Goal: Task Accomplishment & Management: Use online tool/utility

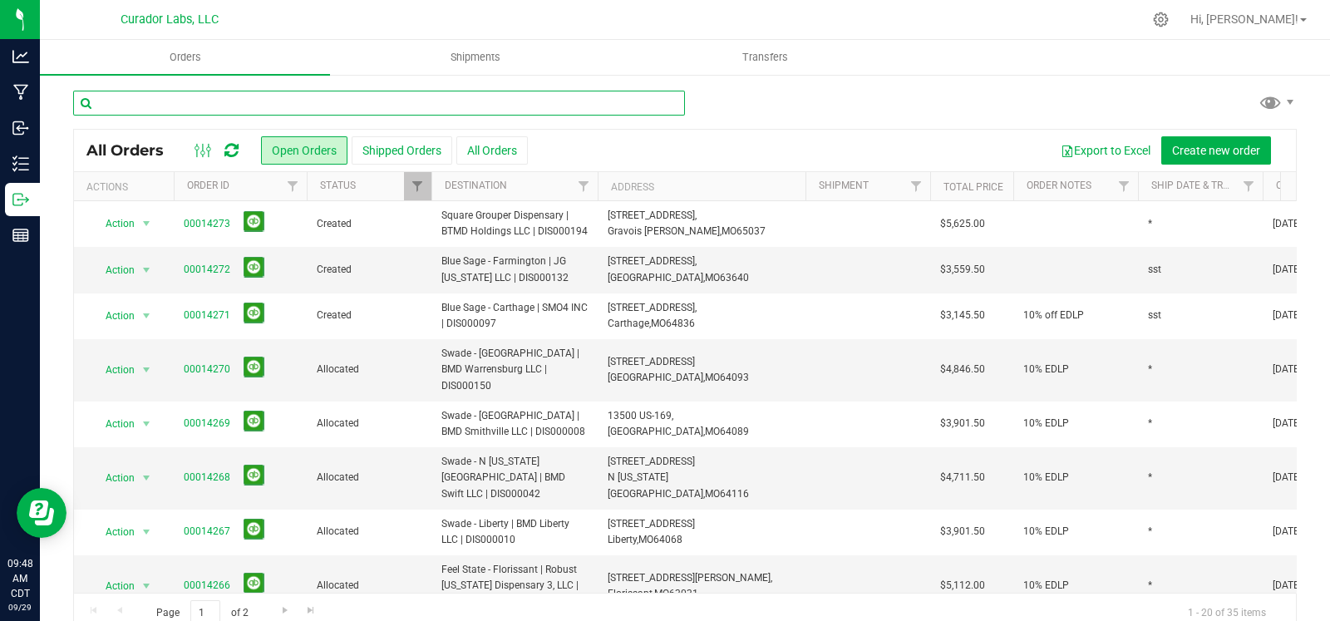
click at [186, 110] on input "text" at bounding box center [379, 103] width 612 height 25
type input "shang"
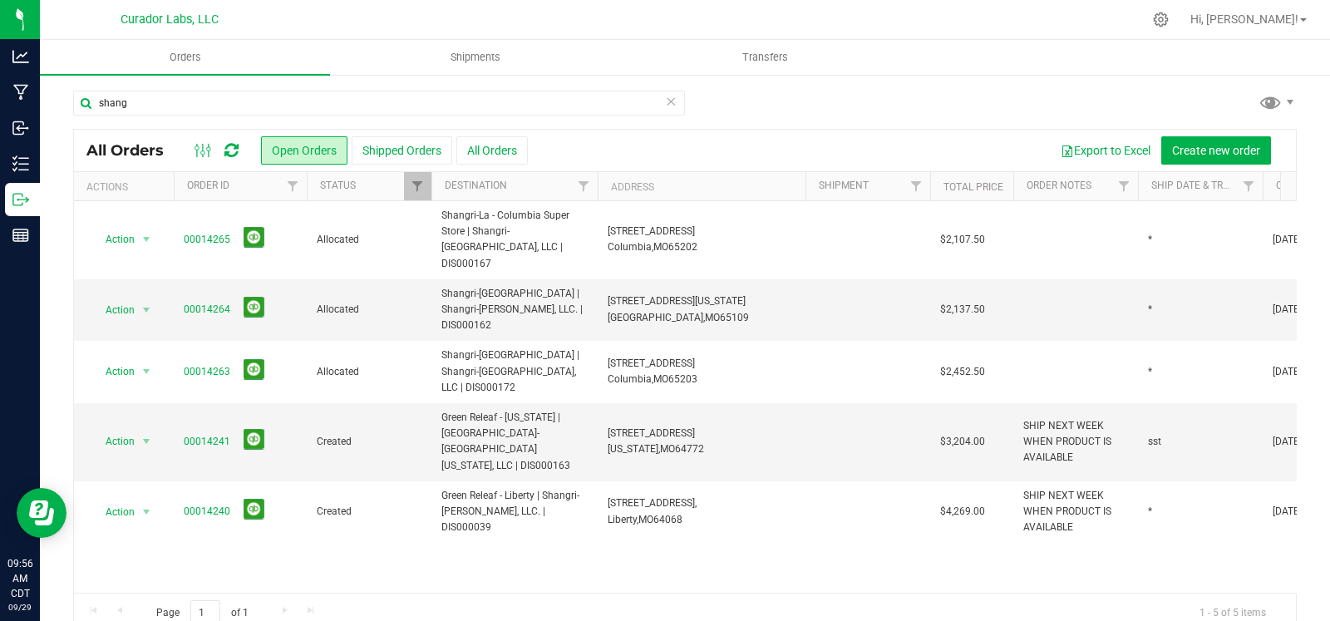
click at [665, 101] on icon at bounding box center [671, 101] width 12 height 20
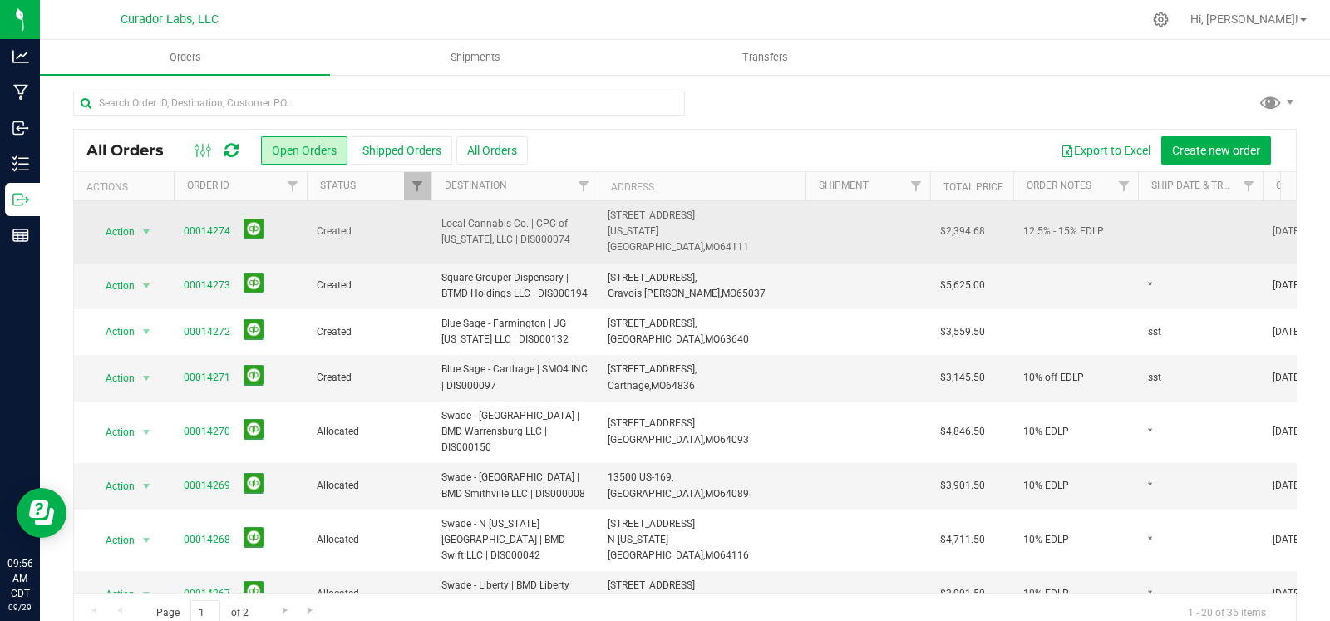
click at [212, 226] on link "00014274" at bounding box center [207, 232] width 47 height 16
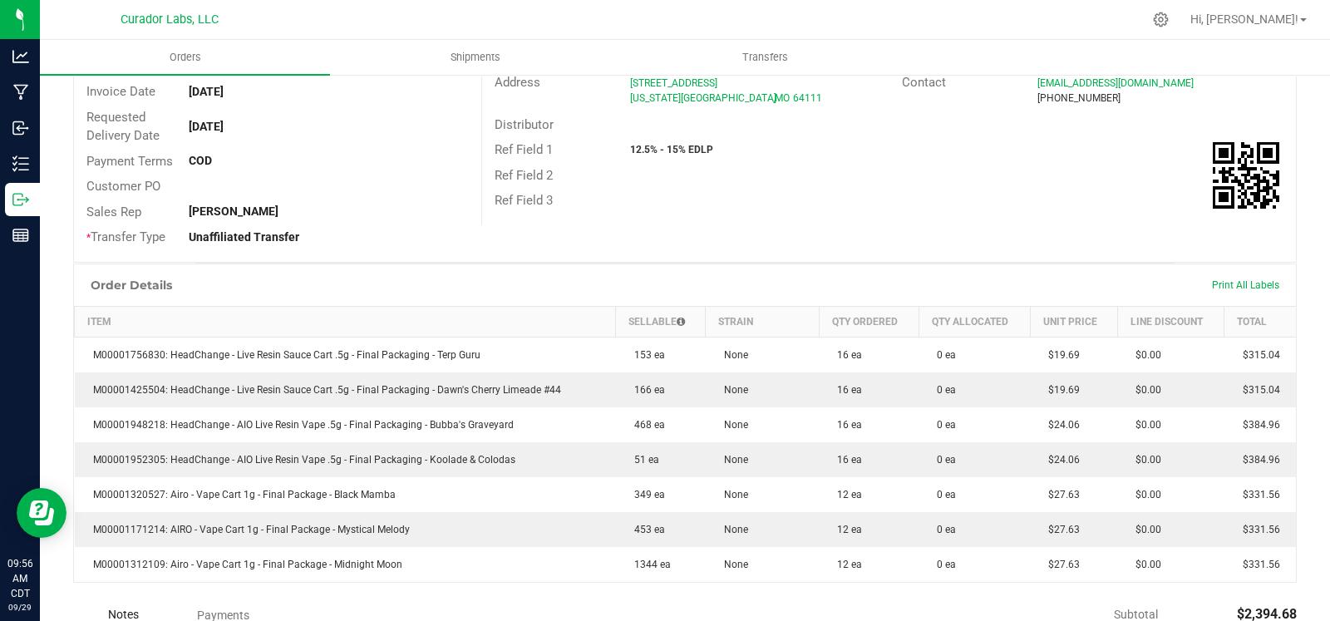
scroll to position [235, 0]
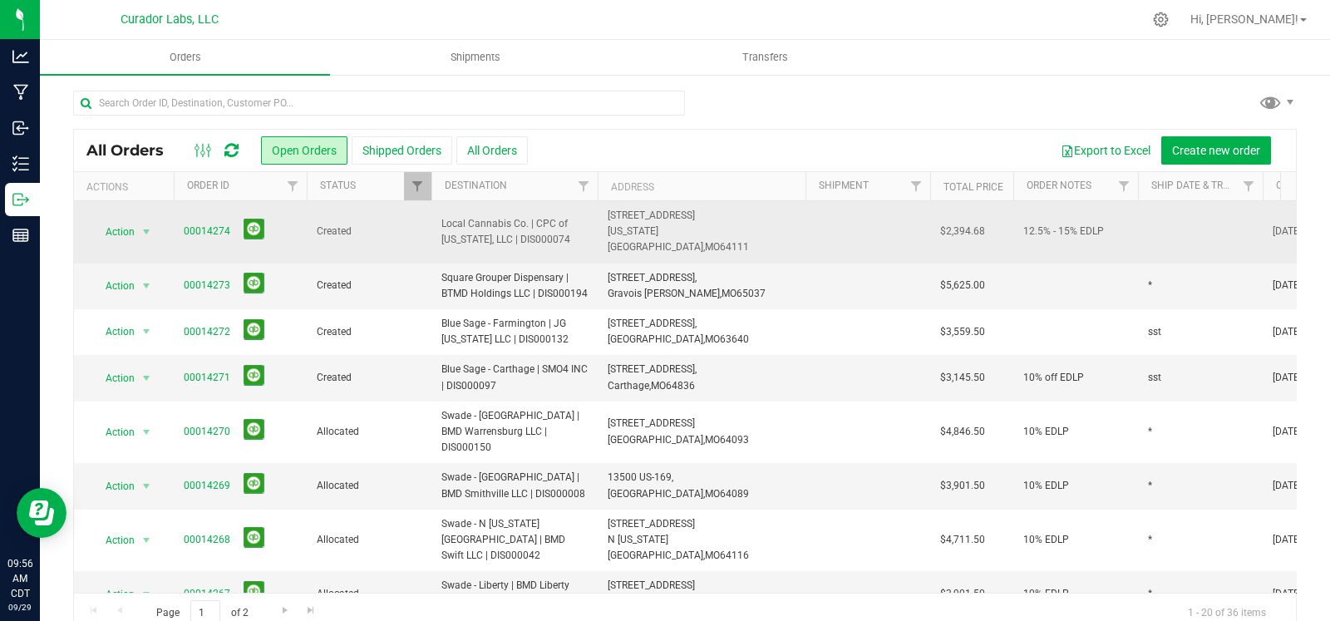
drag, startPoint x: 725, startPoint y: 229, endPoint x: 698, endPoint y: 223, distance: 27.4
click at [702, 227] on td "1004 W 45th St., Kansas City, MO 64111" at bounding box center [702, 232] width 208 height 62
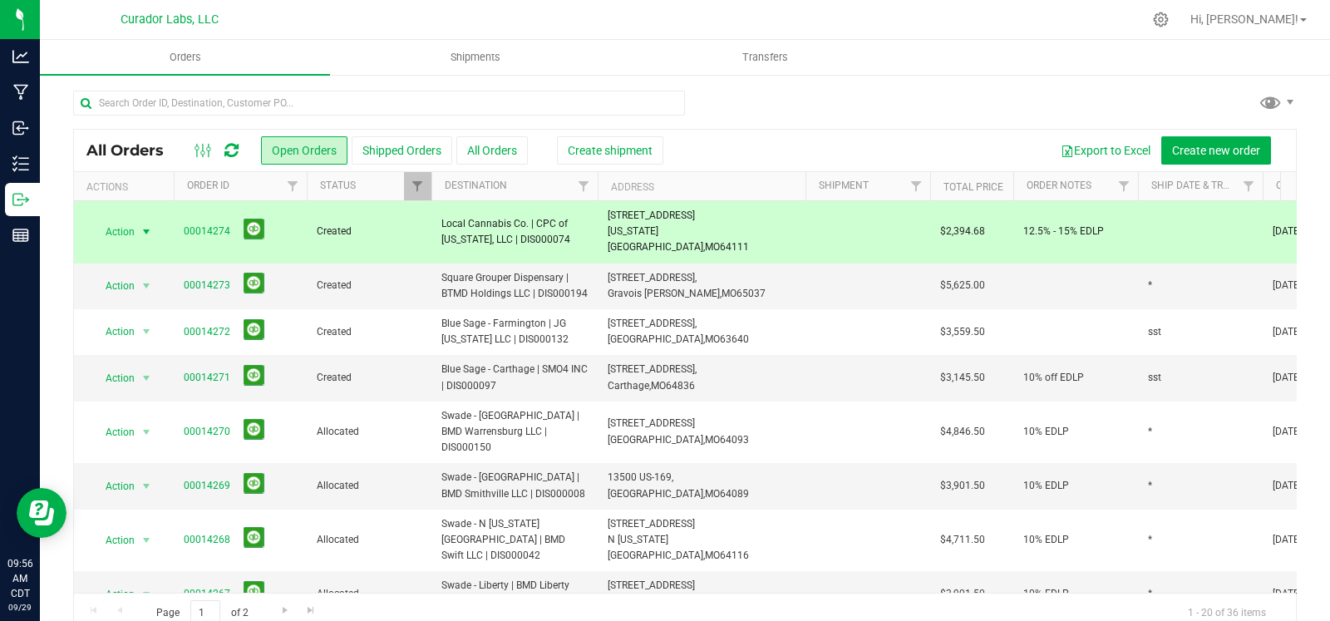
drag, startPoint x: 567, startPoint y: 224, endPoint x: 477, endPoint y: 226, distance: 89.8
click at [477, 226] on span "Local Cannabis Co. | CPC of [US_STATE], LLC | DIS000074" at bounding box center [514, 232] width 146 height 32
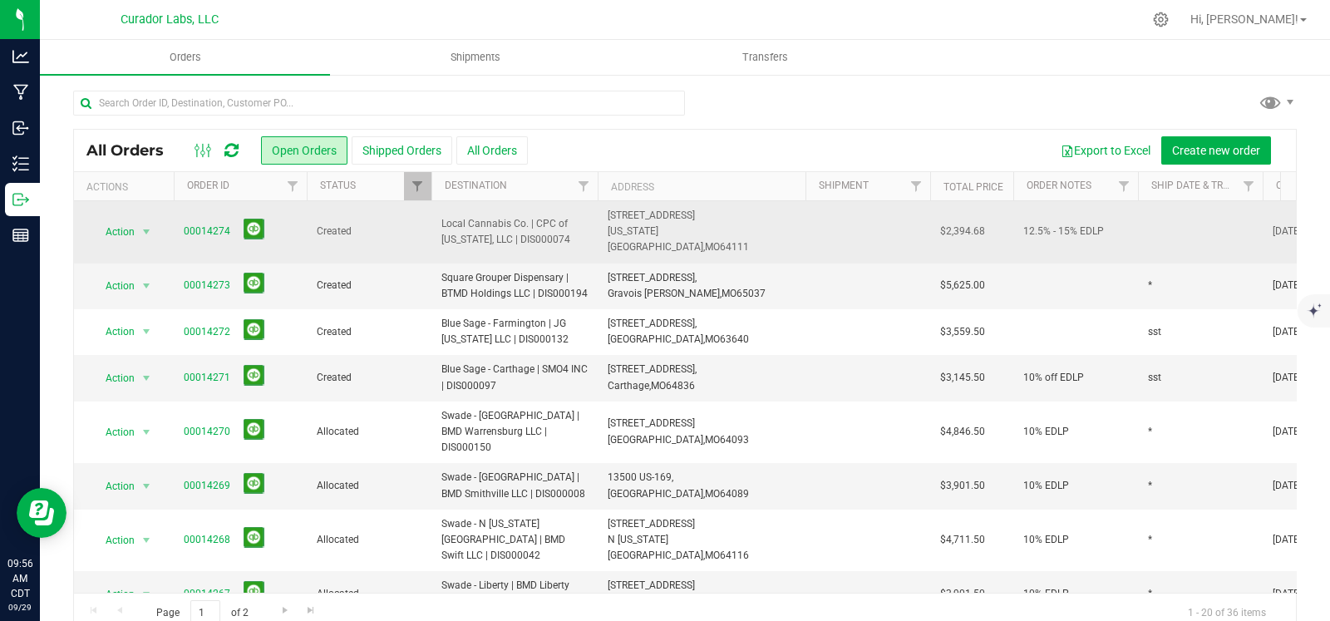
drag, startPoint x: 567, startPoint y: 230, endPoint x: 432, endPoint y: 222, distance: 134.9
click at [432, 222] on td "Local Cannabis Co. | CPC of [US_STATE], LLC | DIS000074" at bounding box center [514, 232] width 166 height 62
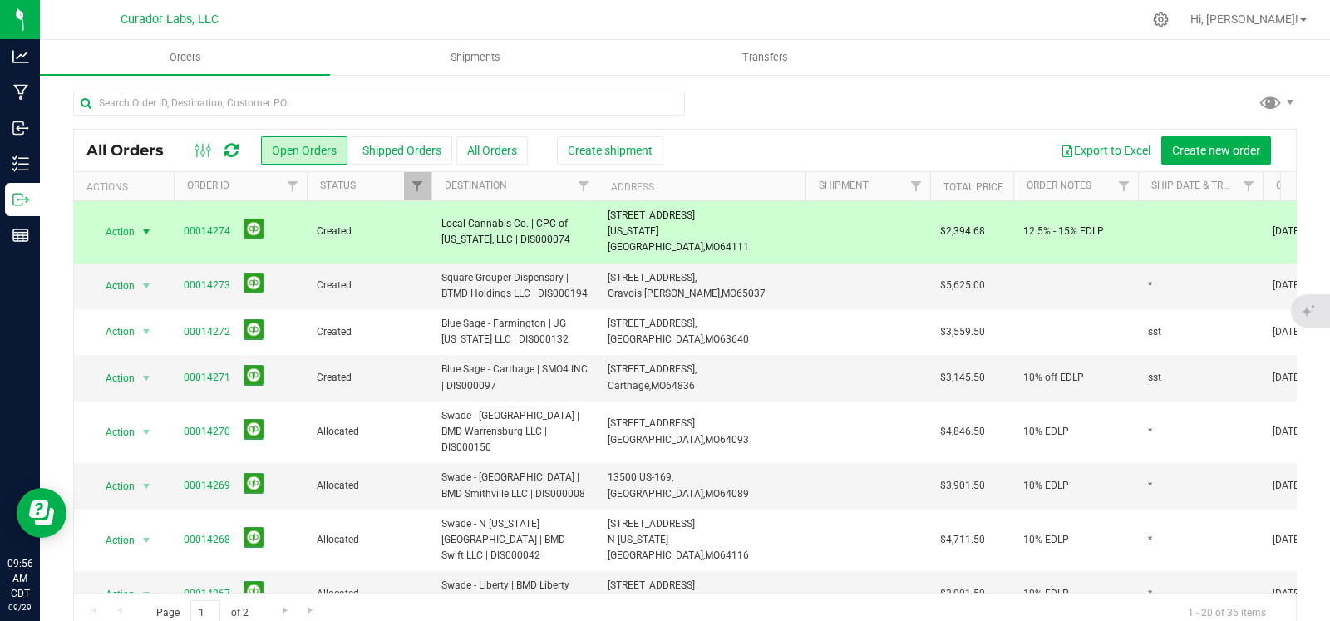
copy span "Local Cannabis Co. | CPC of [US_STATE], LLC | DIS000074"
drag, startPoint x: 735, startPoint y: 241, endPoint x: 602, endPoint y: 225, distance: 133.9
click at [602, 225] on td "1004 W 45th St., Kansas City, MO 64111" at bounding box center [702, 232] width 208 height 62
copy span "1004 W 45th St., Kansas City, MO 64111"
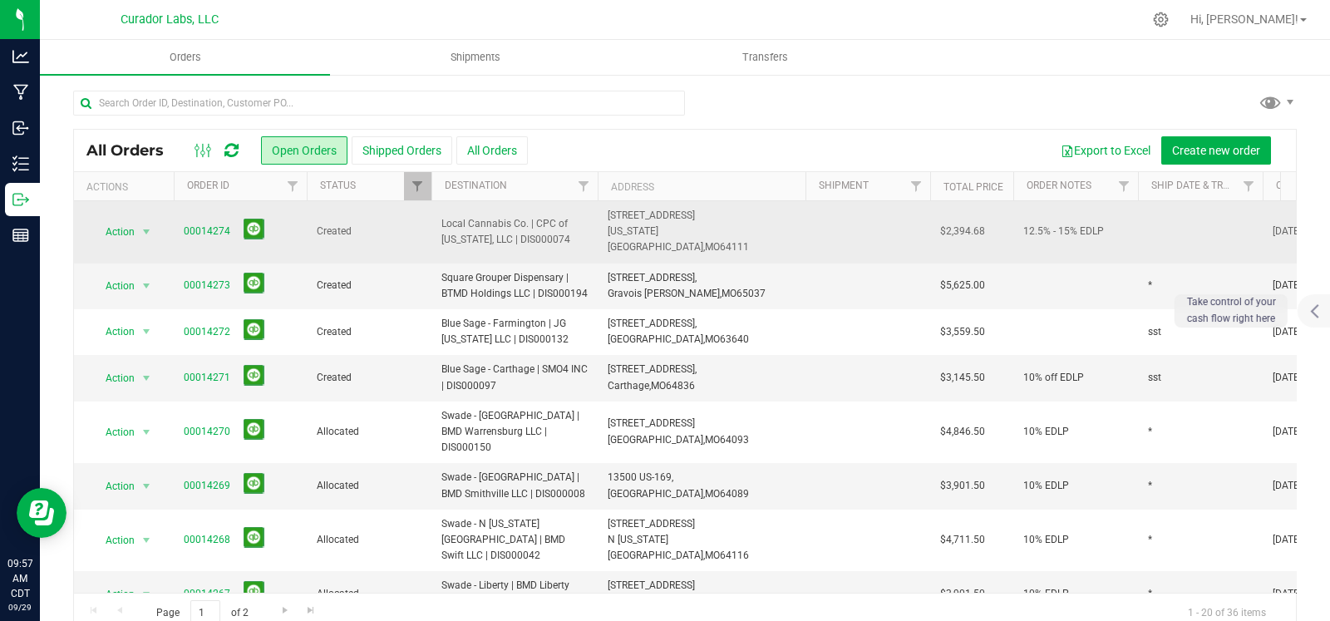
drag, startPoint x: 968, startPoint y: 74, endPoint x: 1158, endPoint y: 218, distance: 238.5
click at [968, 73] on ul "Orders Shipments Transfers" at bounding box center [705, 58] width 1330 height 36
click at [1170, 231] on td at bounding box center [1200, 232] width 125 height 62
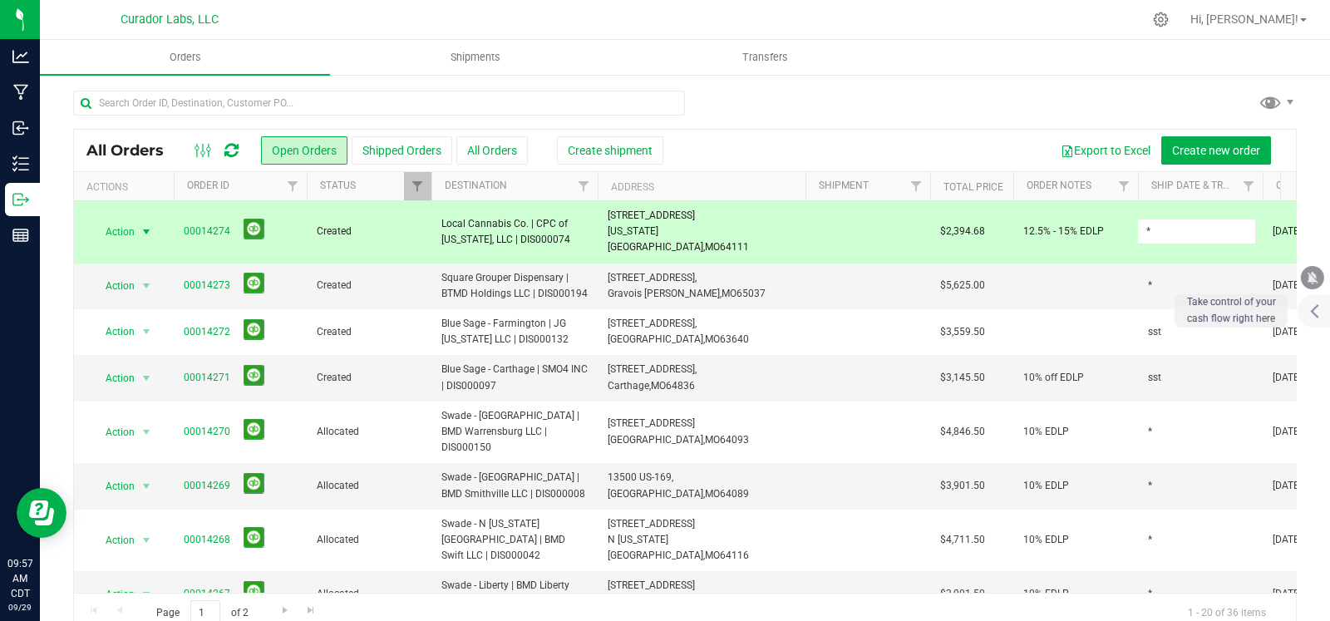
type input "*"
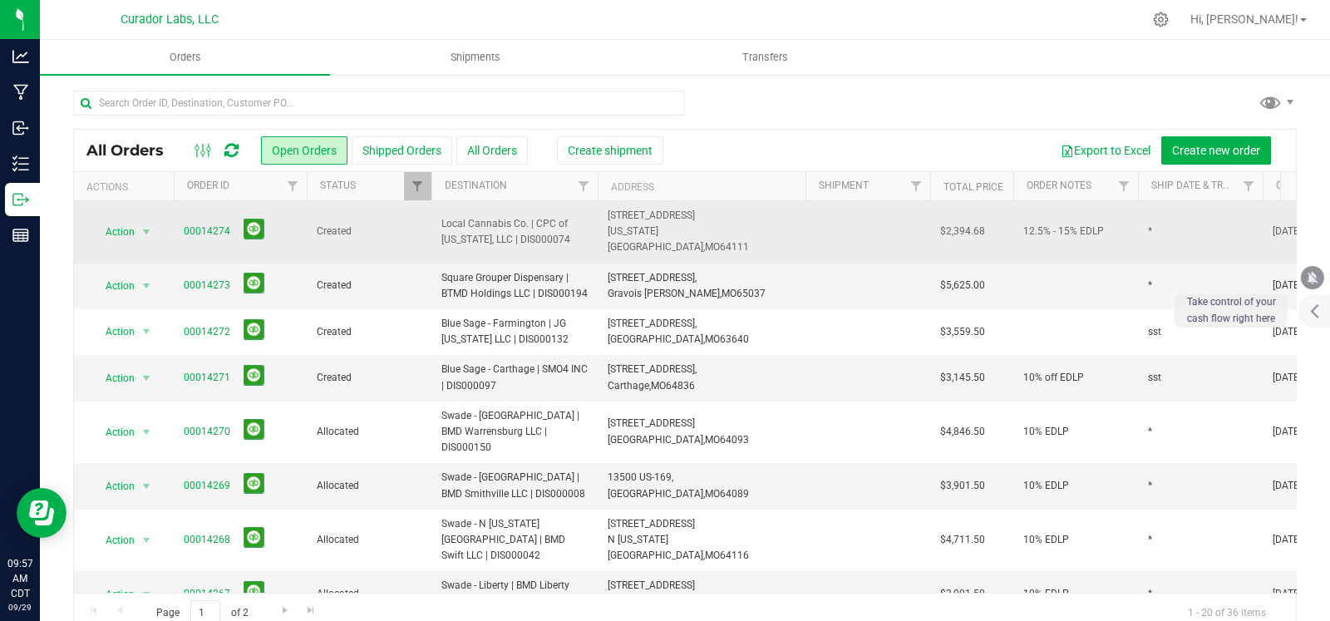
drag, startPoint x: 465, startPoint y: 225, endPoint x: 440, endPoint y: 222, distance: 26.0
click at [440, 222] on td "Local Cannabis Co. | CPC of [US_STATE], LLC | DIS000074" at bounding box center [514, 232] width 166 height 62
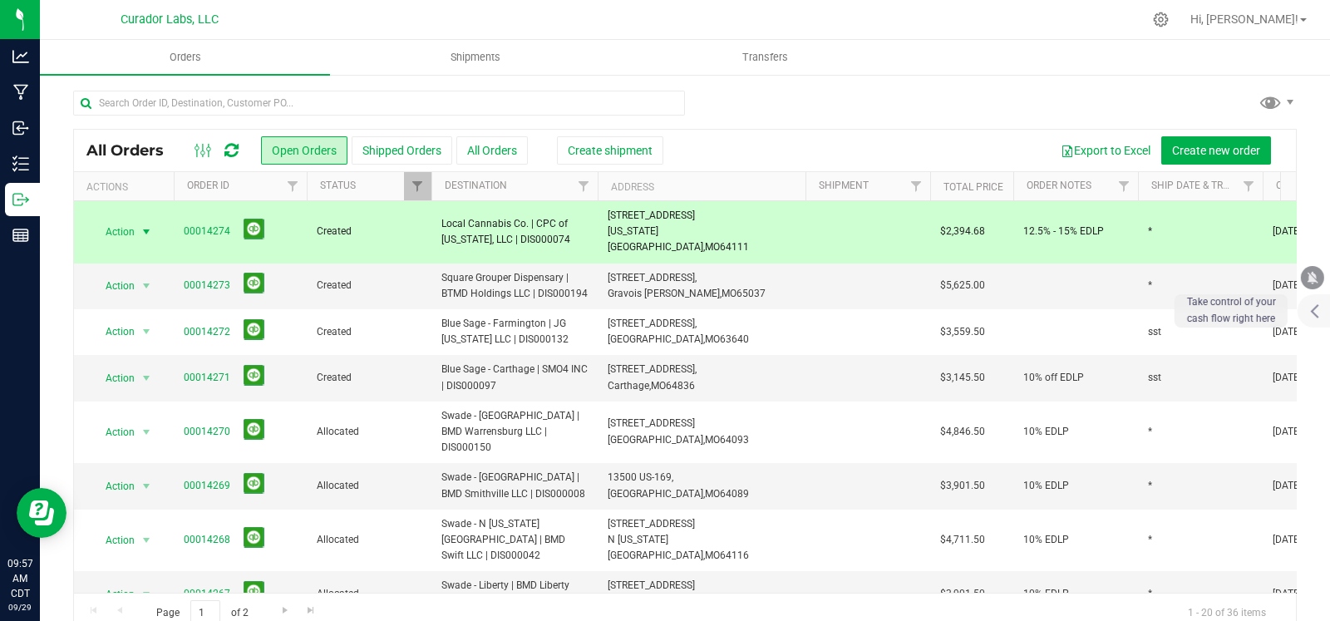
copy span "Local Cannabis Co. | CPC of [US_STATE], LLC | DIS000074"
drag, startPoint x: 237, startPoint y: 221, endPoint x: 175, endPoint y: 226, distance: 61.7
click at [175, 226] on td "00014274" at bounding box center [240, 232] width 133 height 62
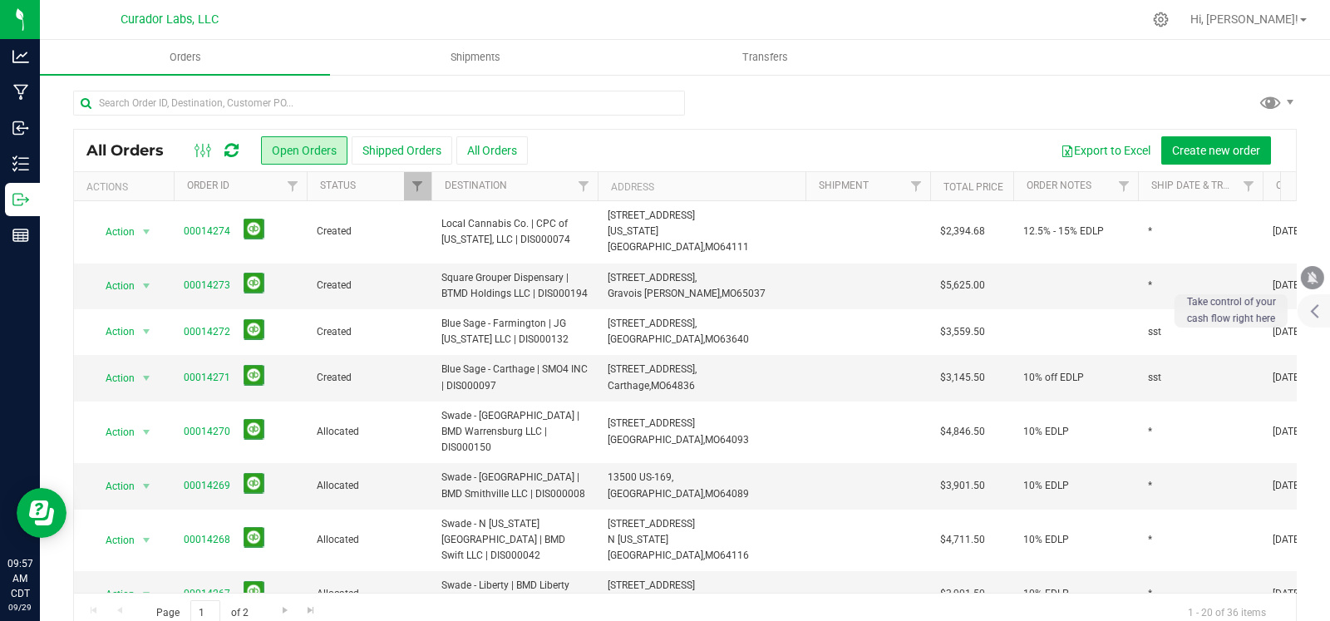
copy span "00014274"
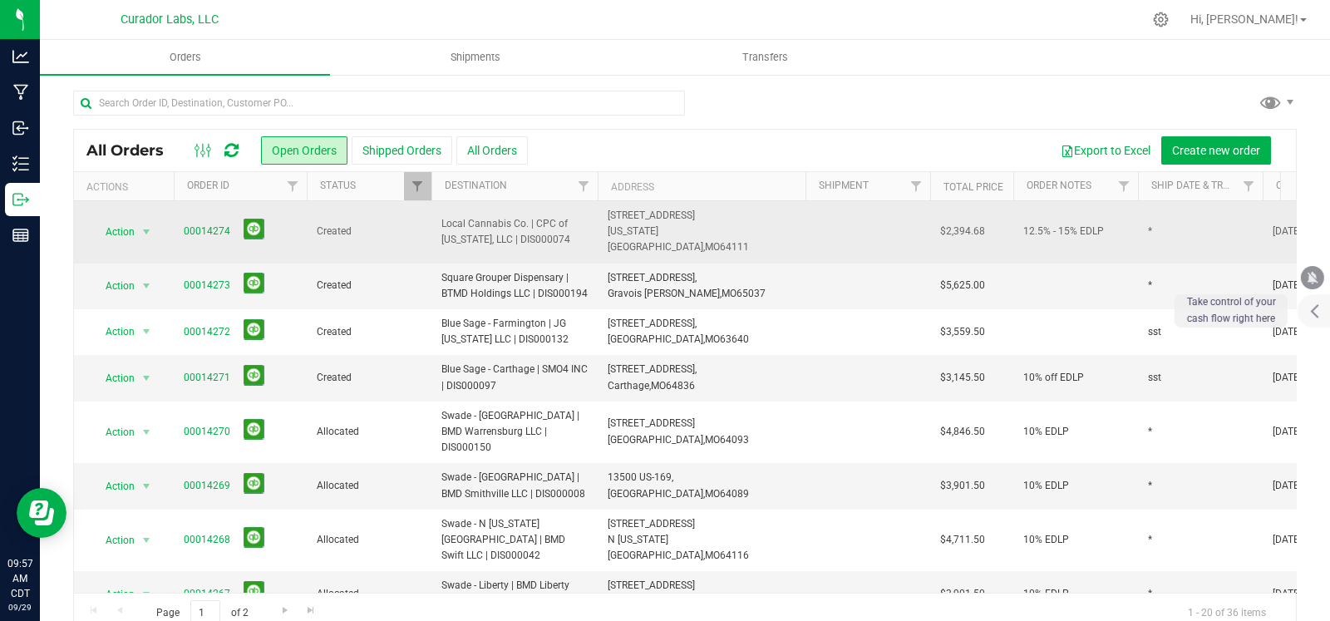
click at [977, 224] on span "$2,394.68" at bounding box center [962, 232] width 45 height 16
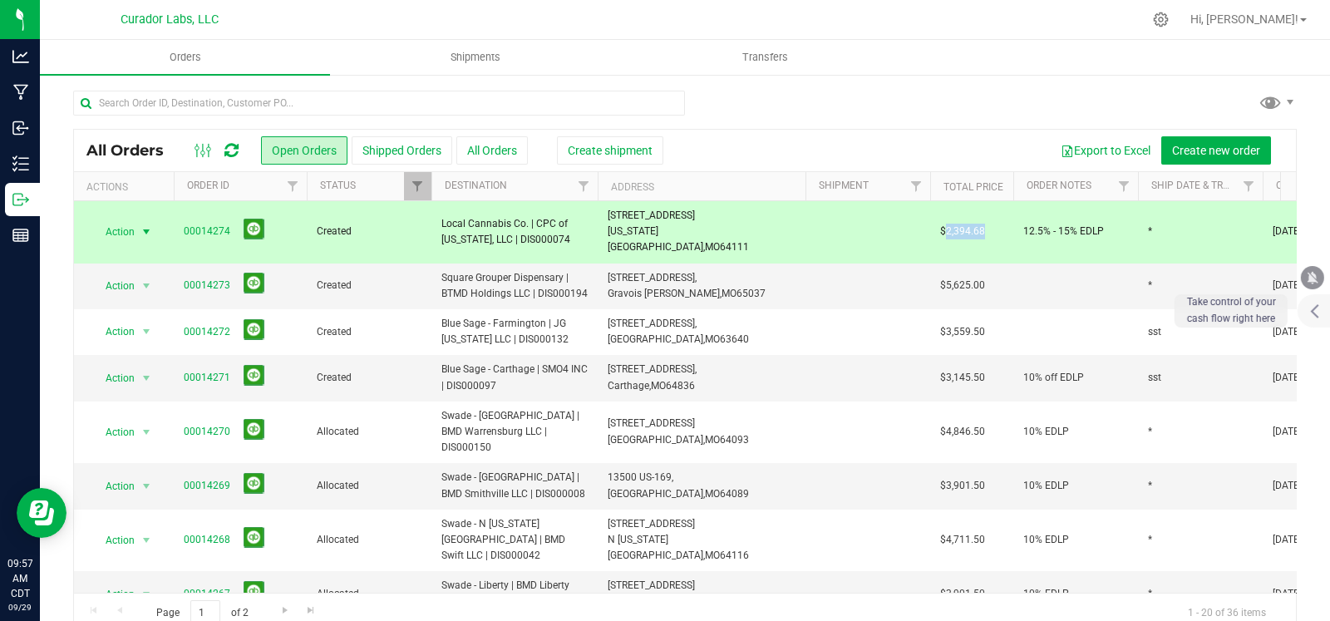
click at [977, 224] on span "$2,394.68" at bounding box center [962, 232] width 45 height 16
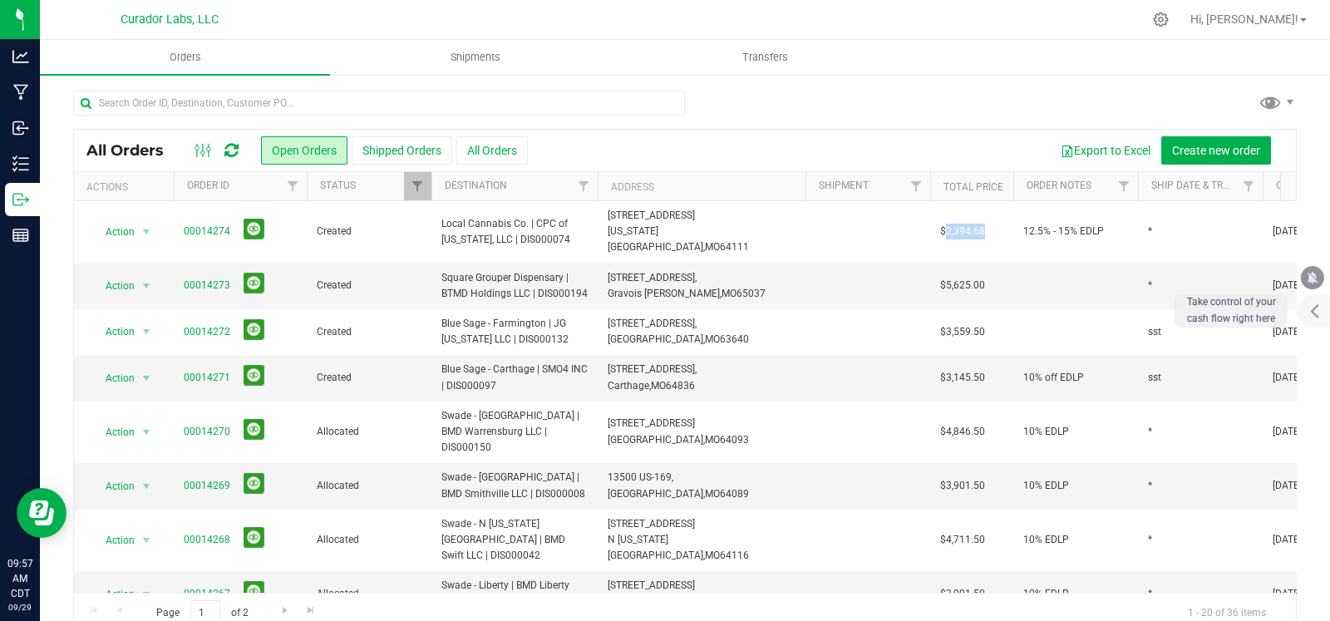
copy span "2,394.68"
click at [1308, 273] on icon "mute" at bounding box center [1312, 277] width 11 height 12
click at [862, 91] on div at bounding box center [684, 110] width 1223 height 38
click at [925, 123] on div at bounding box center [684, 110] width 1223 height 38
click at [1316, 275] on icon "mute" at bounding box center [1312, 277] width 15 height 15
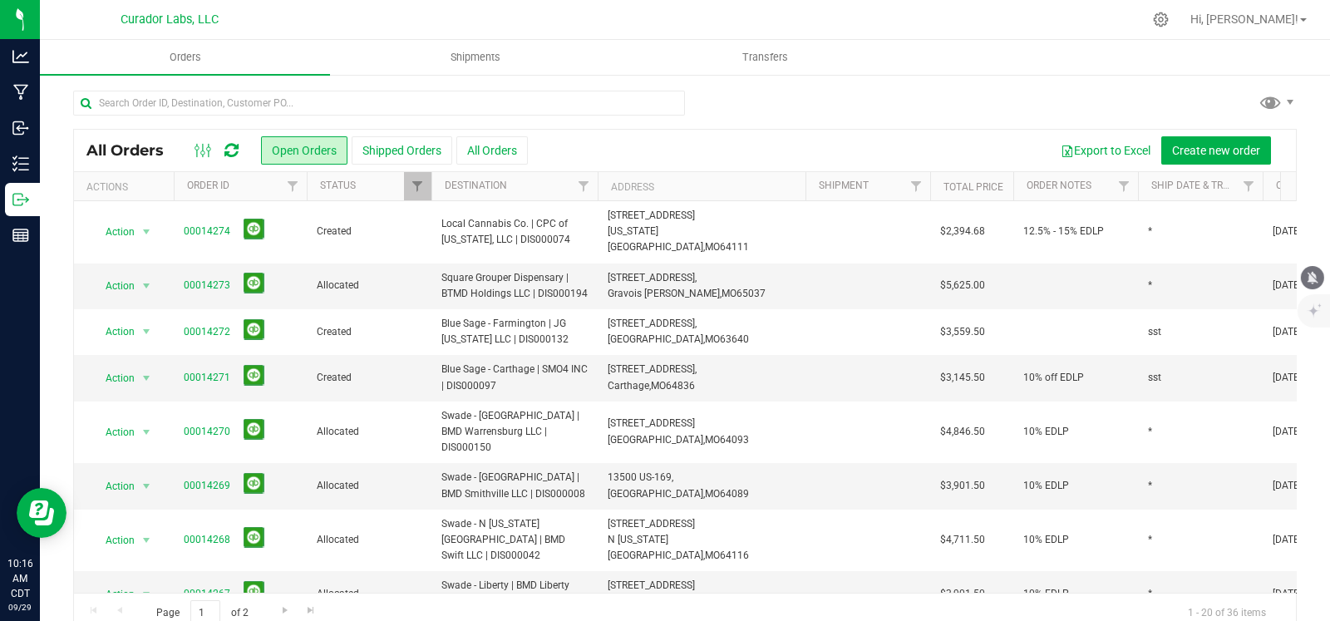
click at [1319, 268] on button "mute" at bounding box center [1312, 277] width 23 height 23
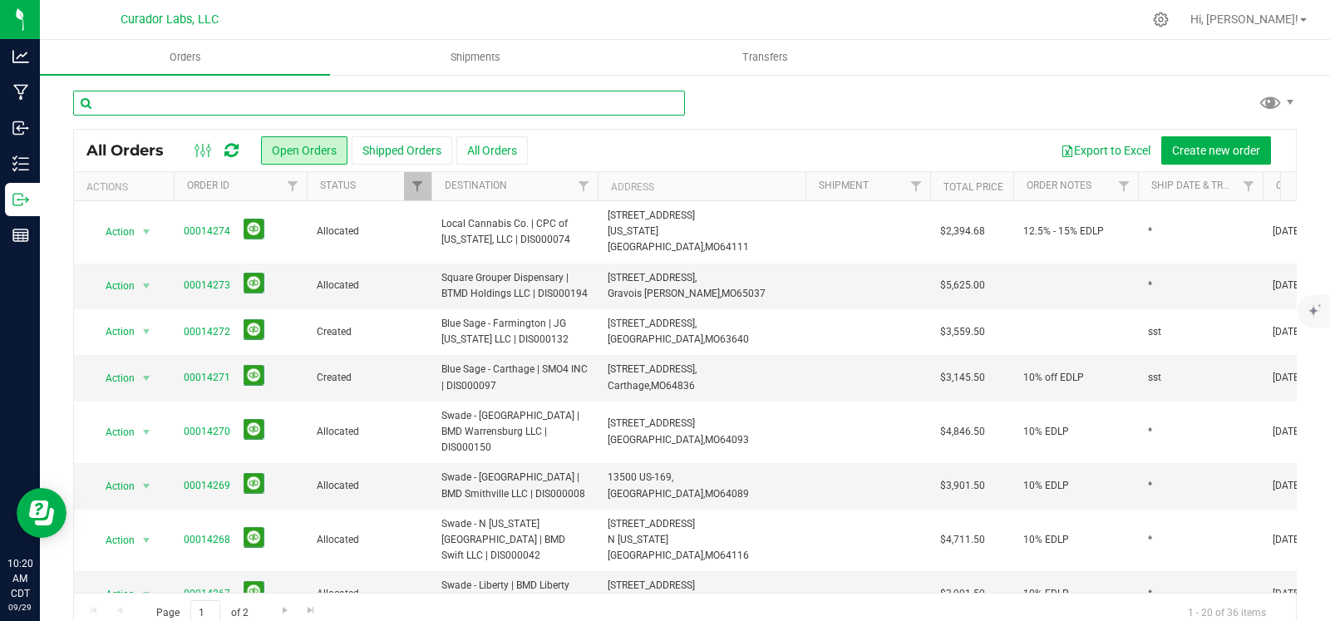
click at [248, 111] on input "text" at bounding box center [379, 103] width 612 height 25
type input "blue sage"
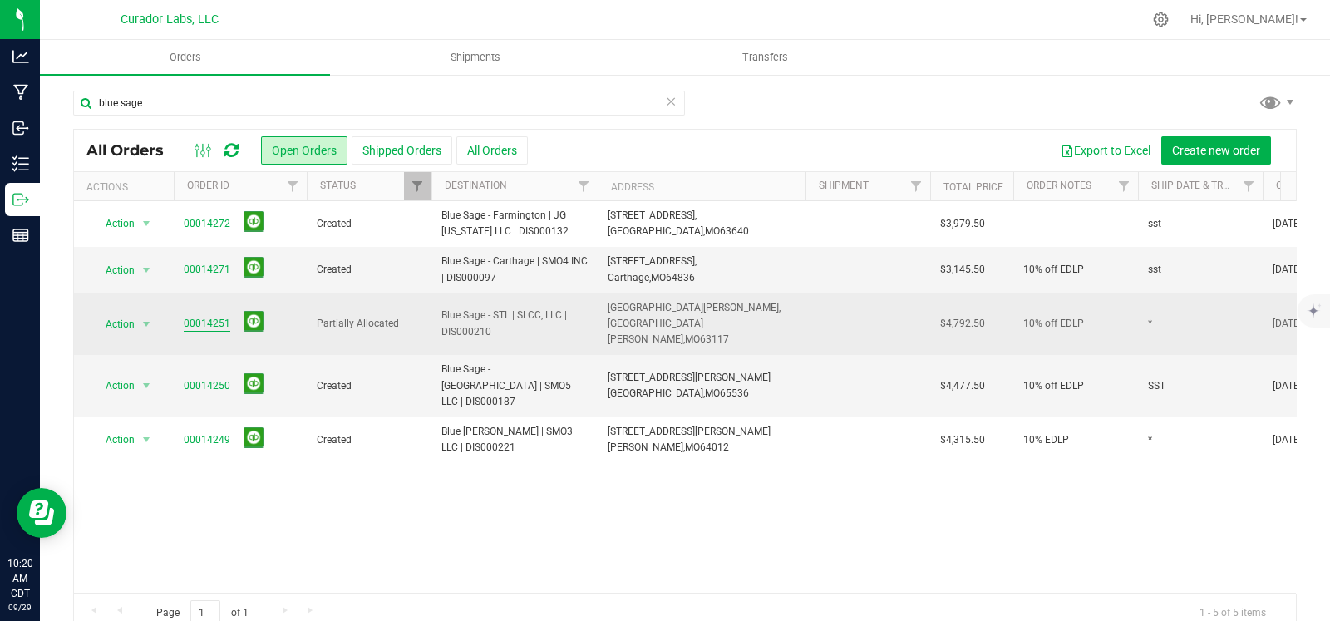
click at [190, 316] on link "00014251" at bounding box center [207, 324] width 47 height 16
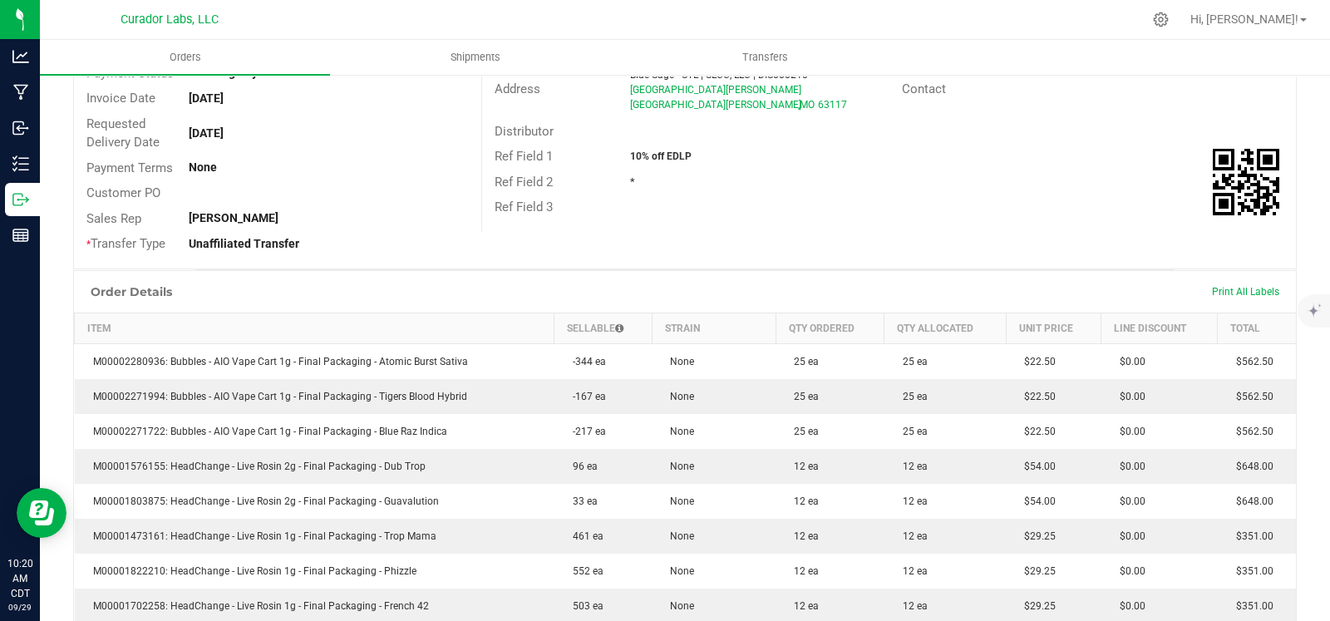
scroll to position [203, 0]
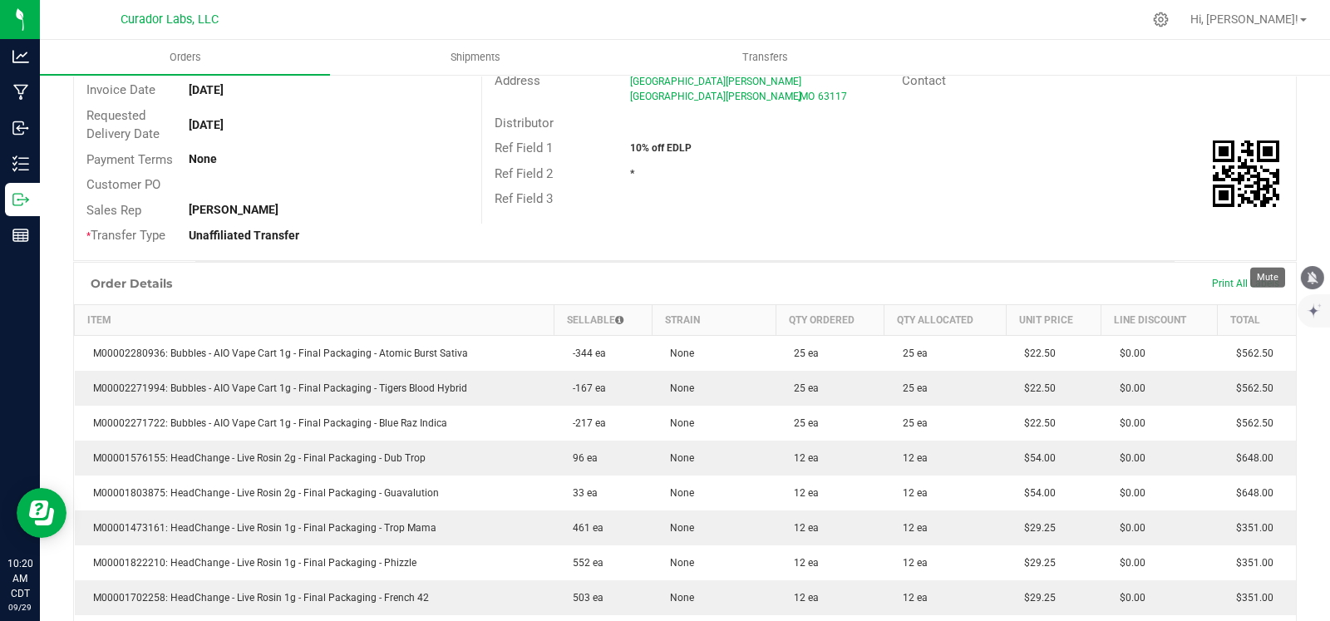
click at [1308, 275] on icon "mute" at bounding box center [1312, 277] width 15 height 15
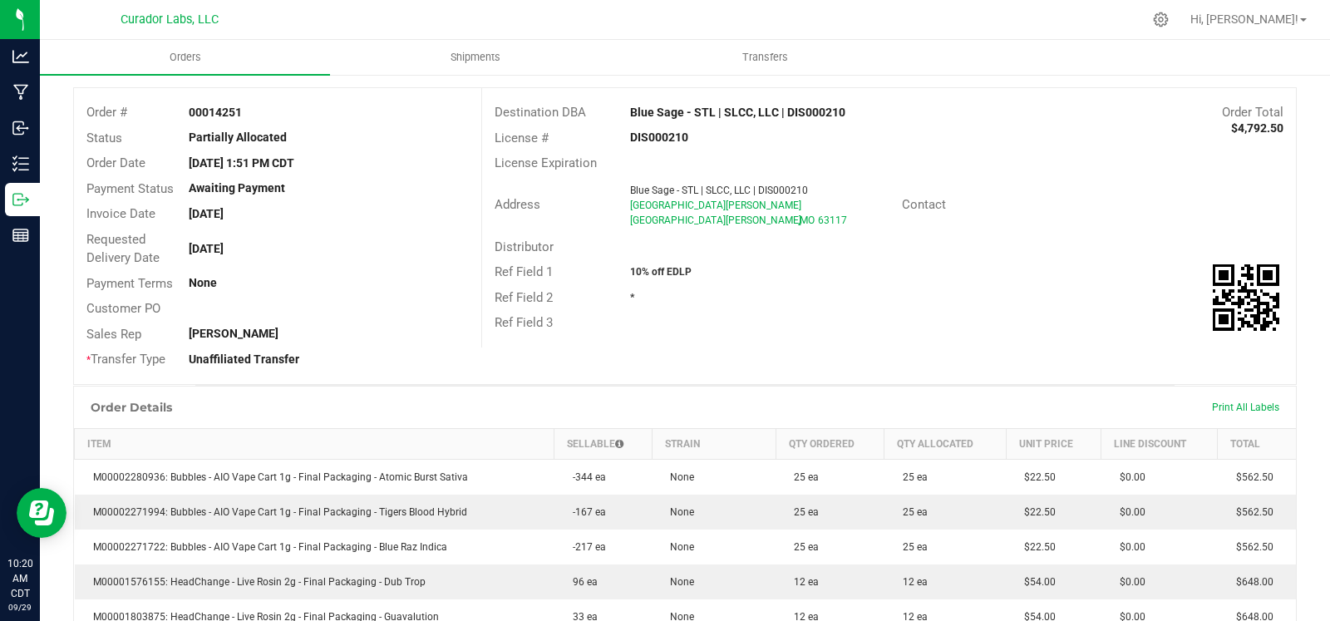
scroll to position [0, 0]
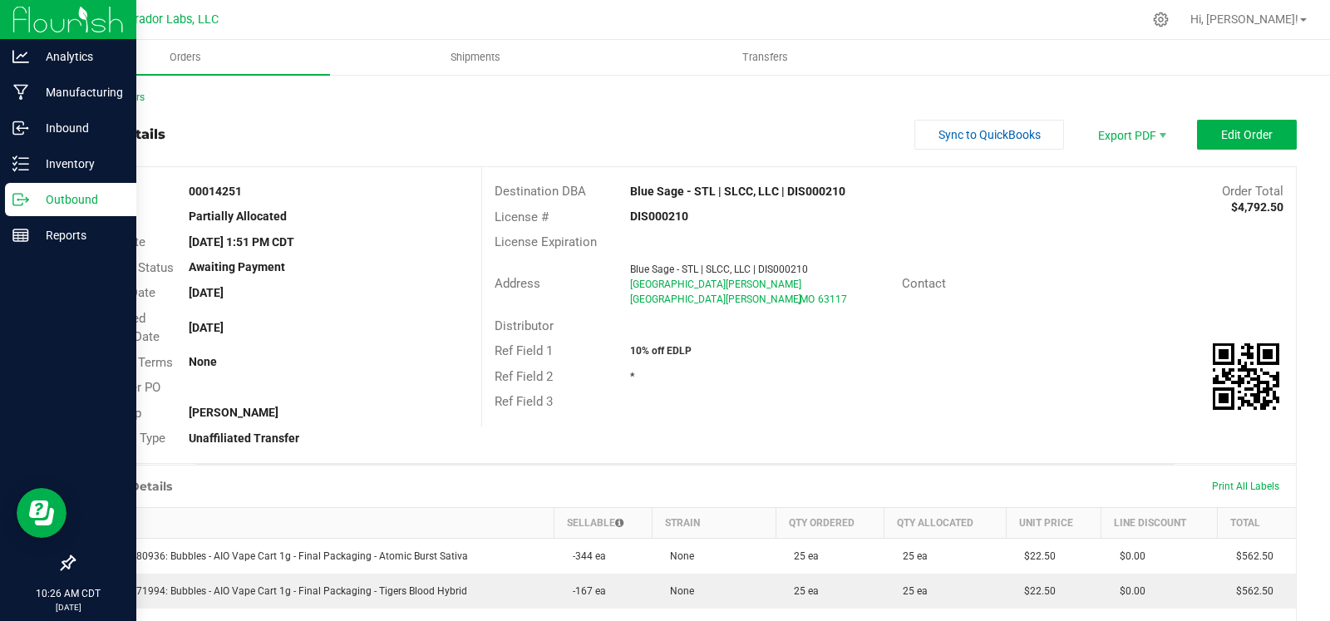
click at [26, 191] on icon at bounding box center [20, 199] width 17 height 17
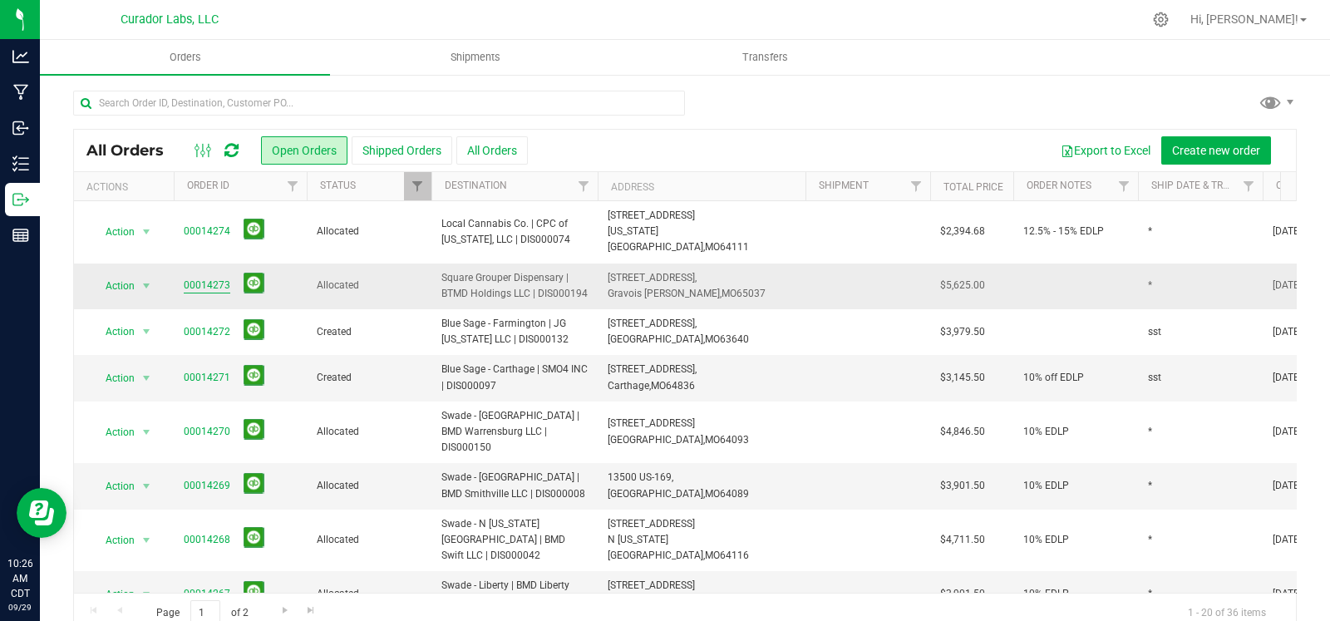
click at [194, 278] on link "00014273" at bounding box center [207, 286] width 47 height 16
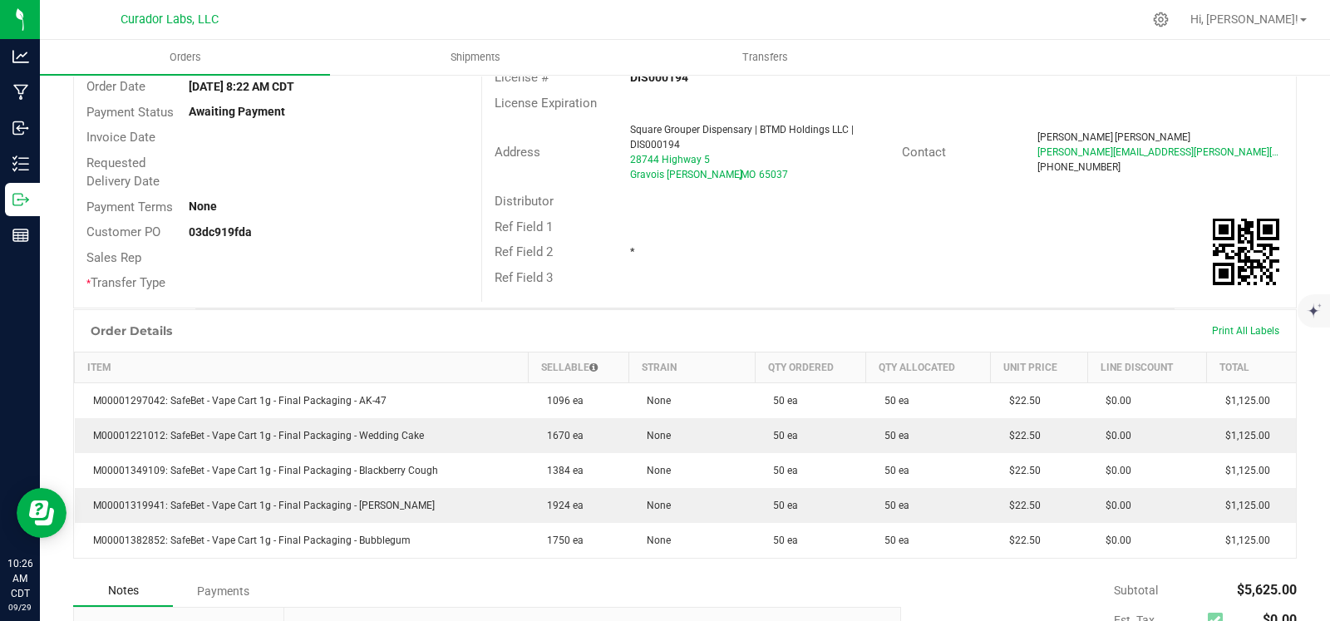
scroll to position [155, 0]
click at [1307, 283] on icon "mute" at bounding box center [1312, 277] width 15 height 15
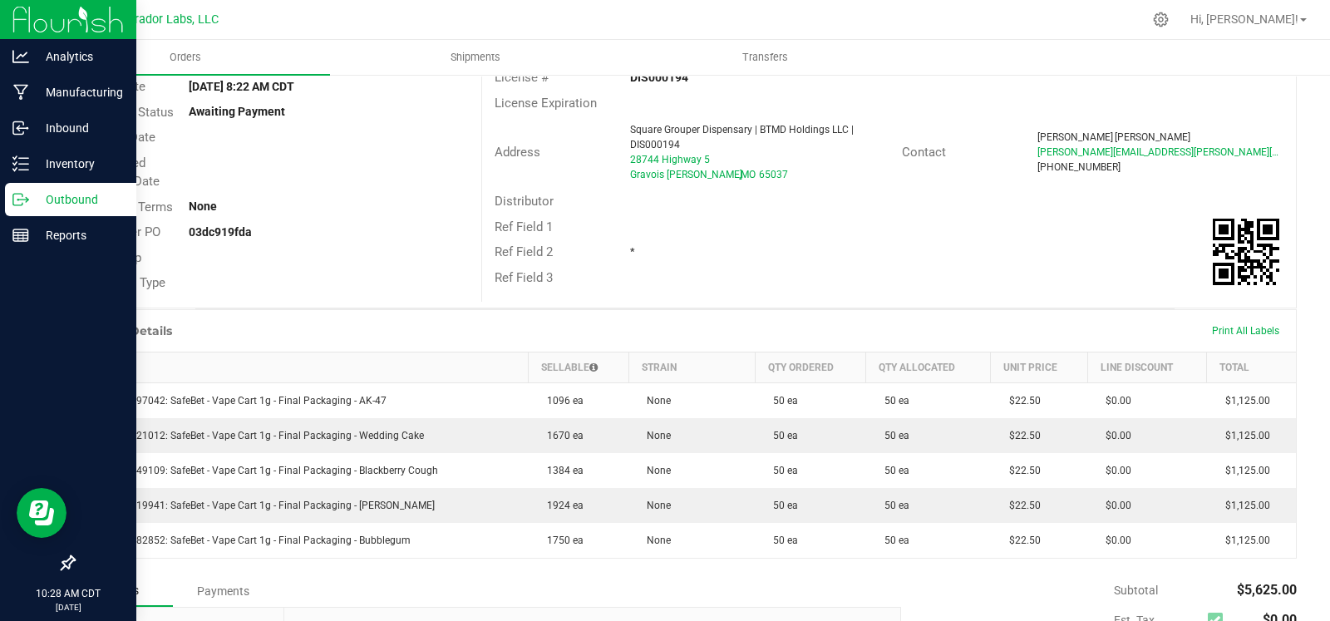
click at [19, 197] on icon at bounding box center [20, 199] width 17 height 17
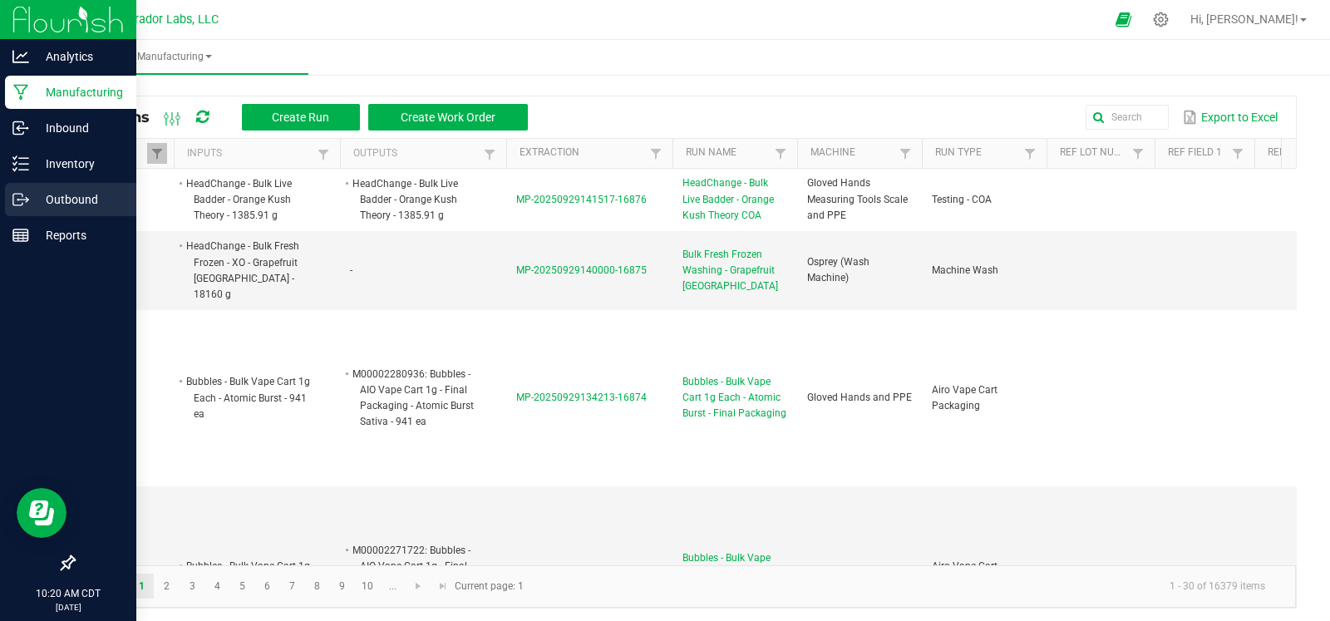
click at [12, 191] on icon at bounding box center [20, 199] width 17 height 17
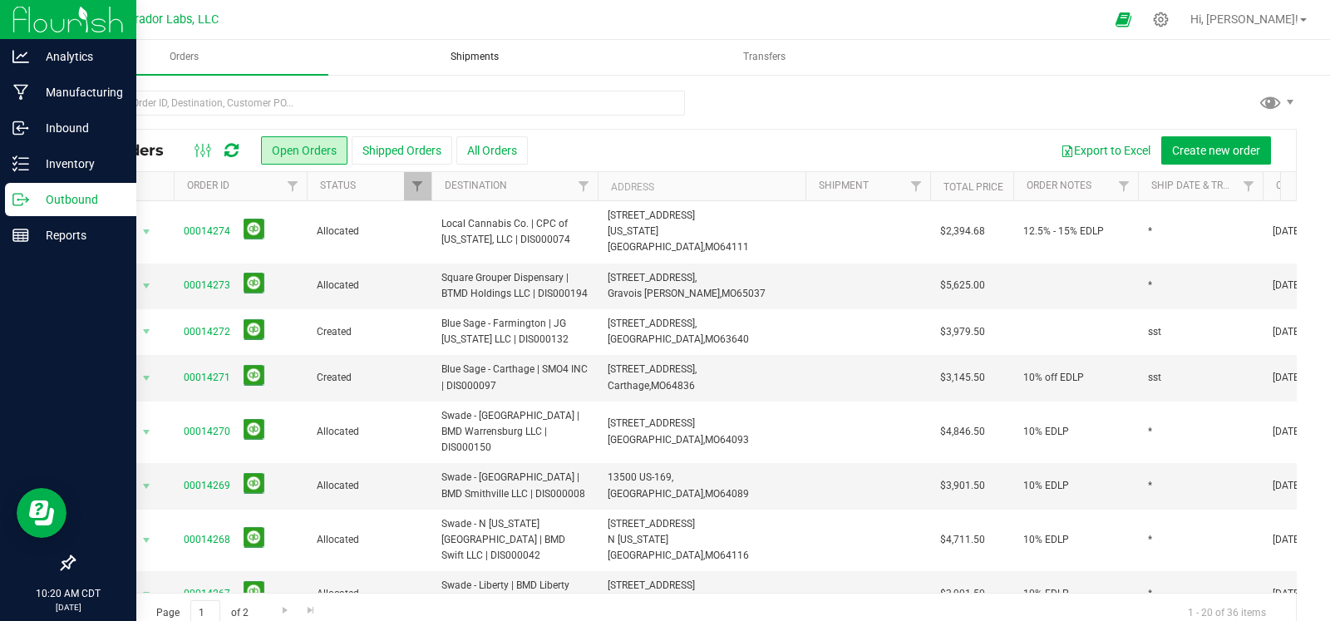
click at [471, 60] on span "Shipments" at bounding box center [474, 57] width 93 height 14
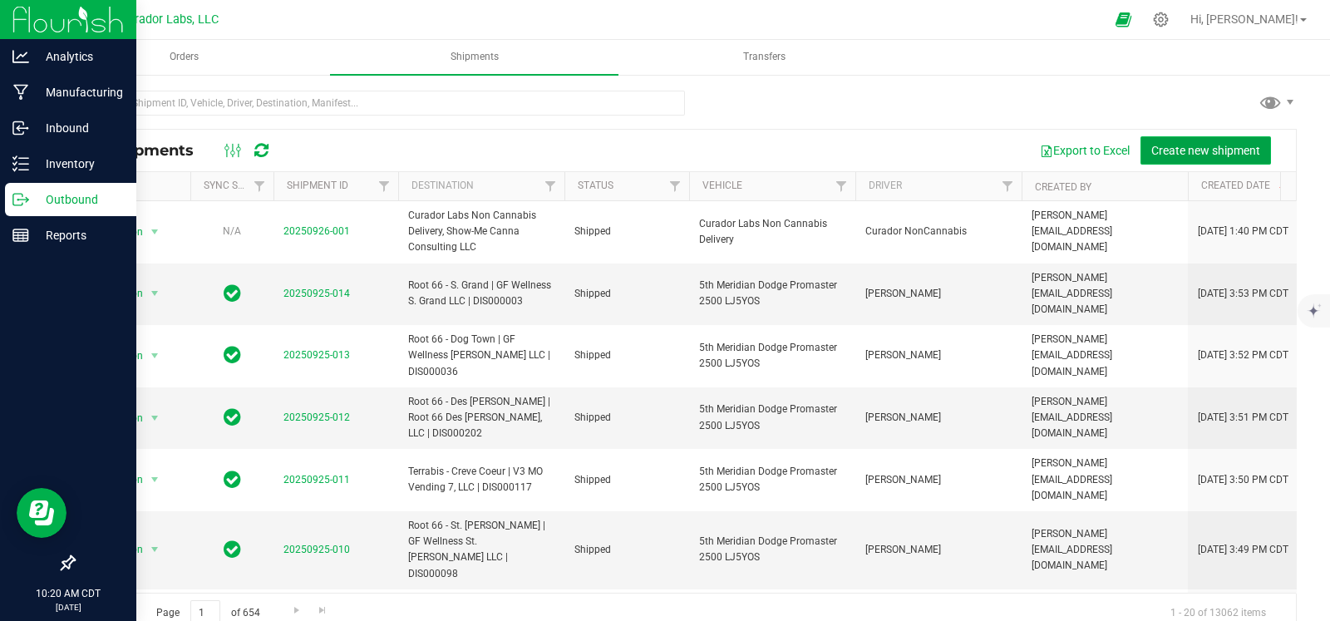
click at [1165, 150] on span "Create new shipment" at bounding box center [1205, 150] width 109 height 13
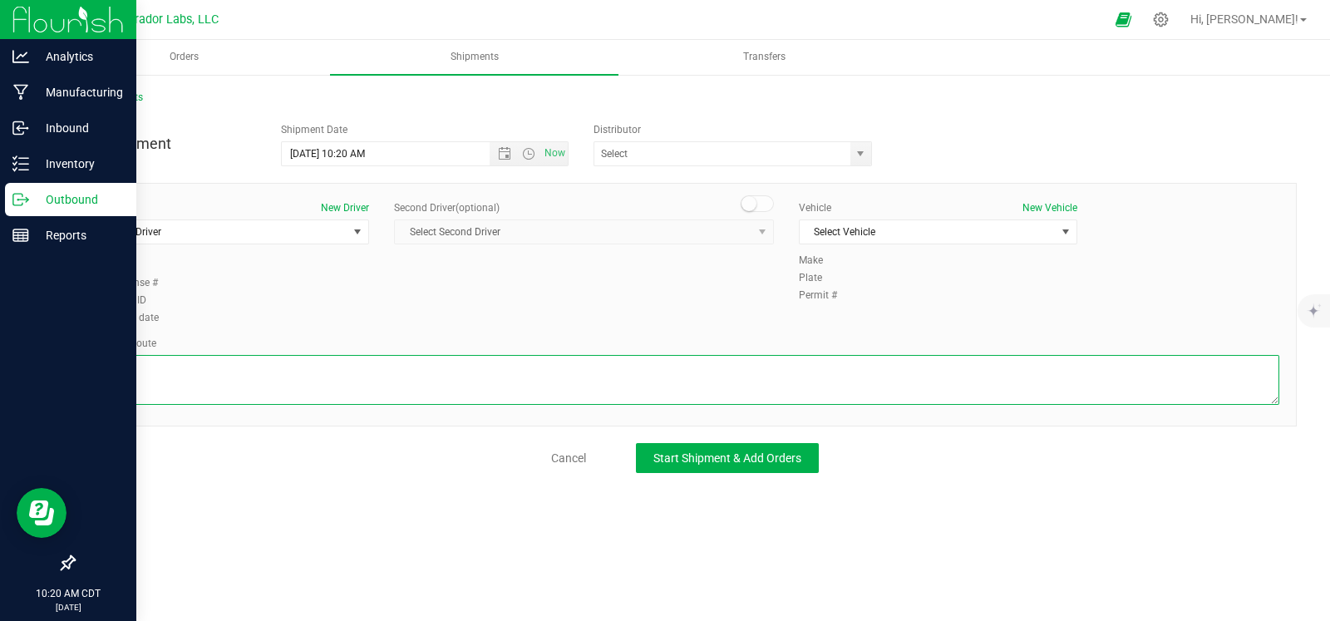
drag, startPoint x: 298, startPoint y: 383, endPoint x: 288, endPoint y: 347, distance: 38.1
click at [298, 383] on textarea at bounding box center [685, 380] width 1188 height 50
paste textarea ""Continue to I-70 E 3 min (1.2 mi) Follow I-70 E and I-44 W to Hampton Ave. Tak…"
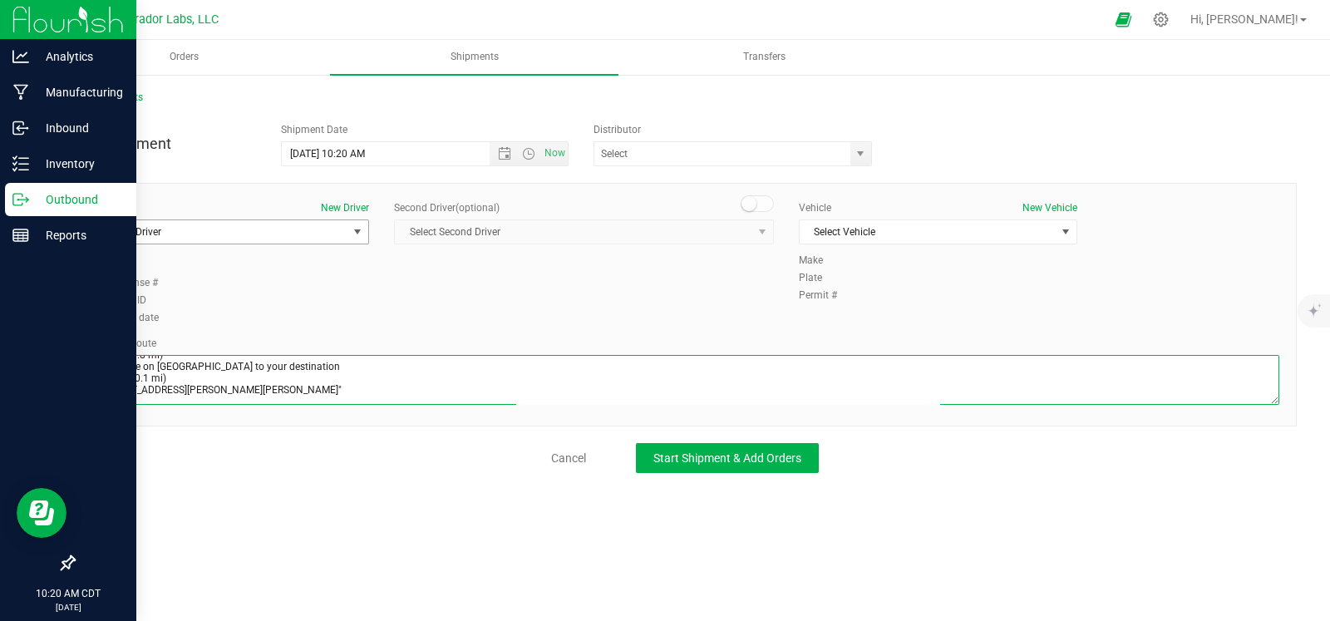
type textarea ""Continue to I-70 E 3 min (1.2 mi) Follow I-70 E and I-44 W to Hampton Ave. Tak…"
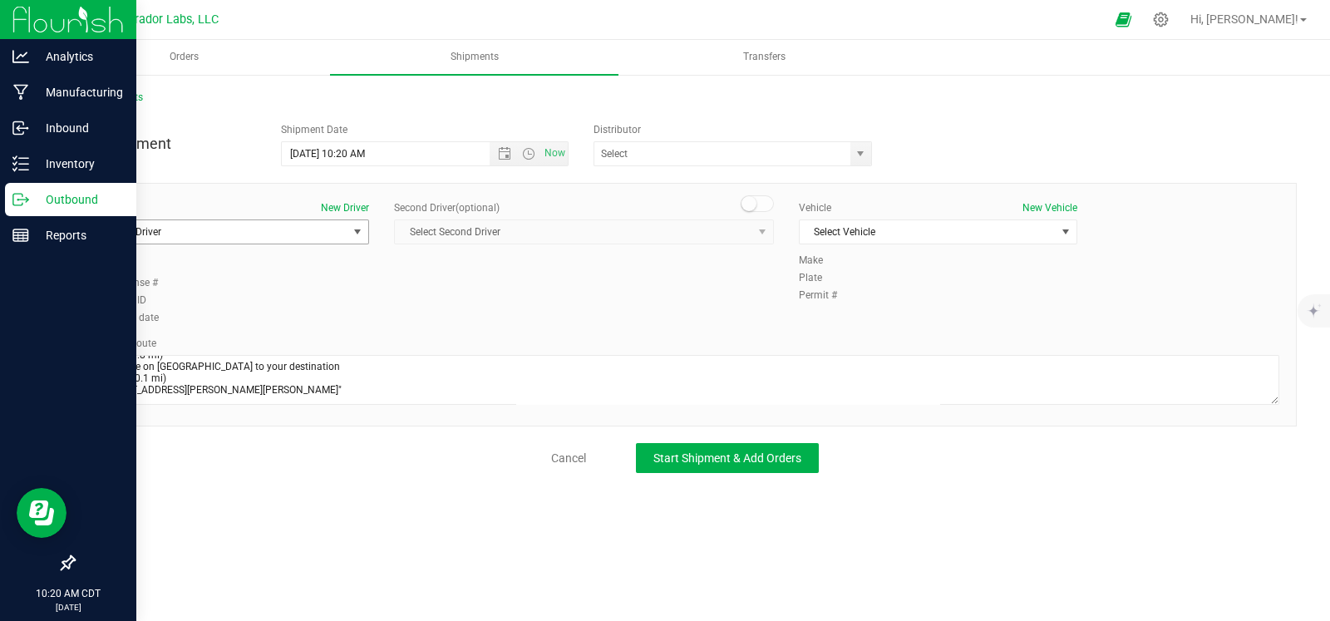
click at [248, 228] on span "Select Driver" at bounding box center [219, 231] width 256 height 23
click at [578, 450] on link "Cancel" at bounding box center [568, 458] width 35 height 17
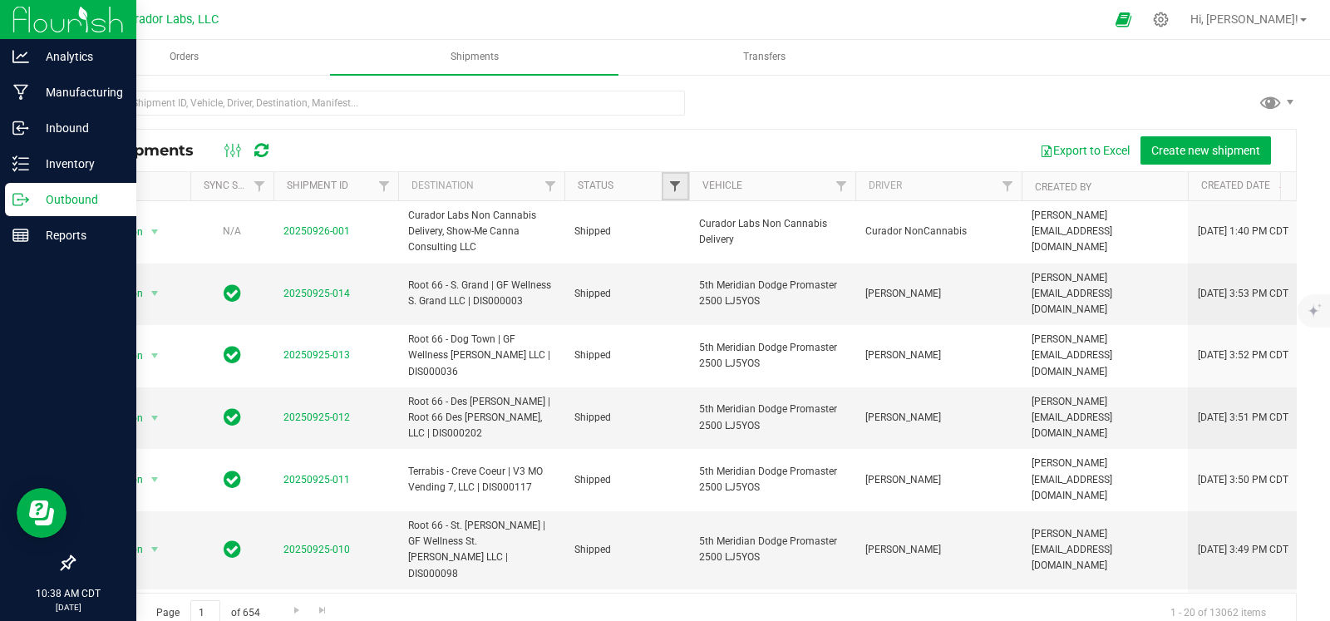
click at [675, 188] on span "Filter" at bounding box center [674, 186] width 13 height 13
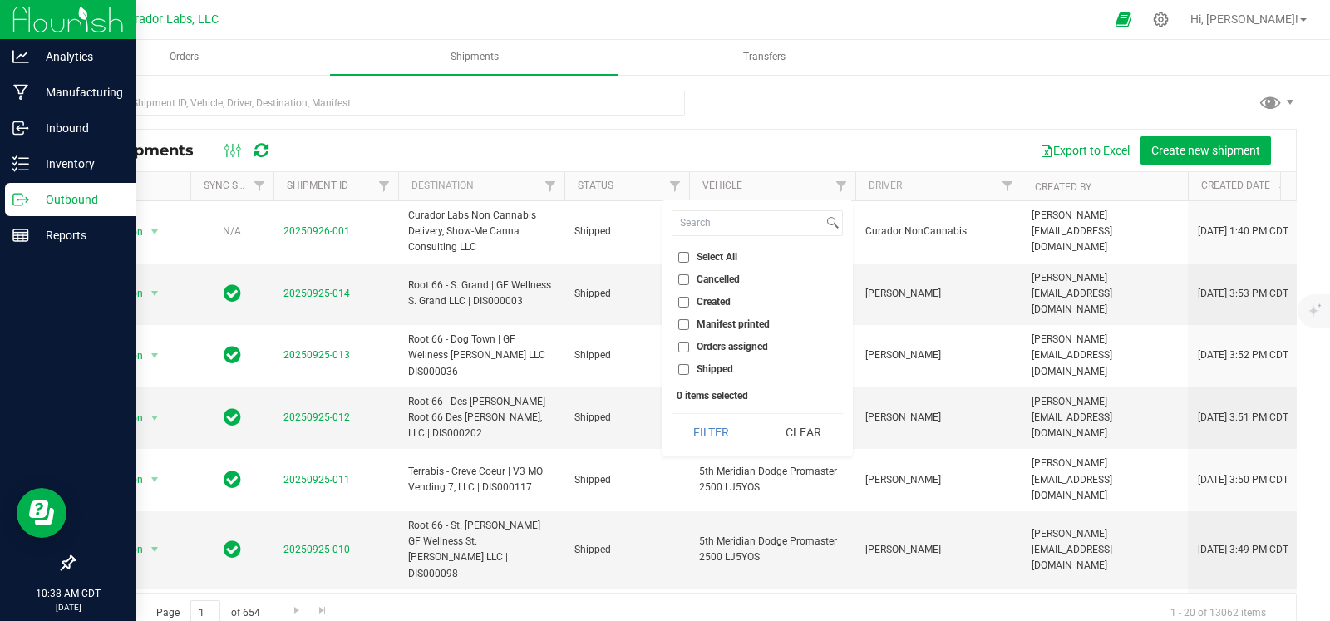
click at [698, 345] on span "Orders assigned" at bounding box center [731, 347] width 71 height 10
click at [689, 345] on input "Orders assigned" at bounding box center [683, 347] width 11 height 11
checkbox input "true"
click at [708, 424] on button "Filter" at bounding box center [711, 432] width 80 height 37
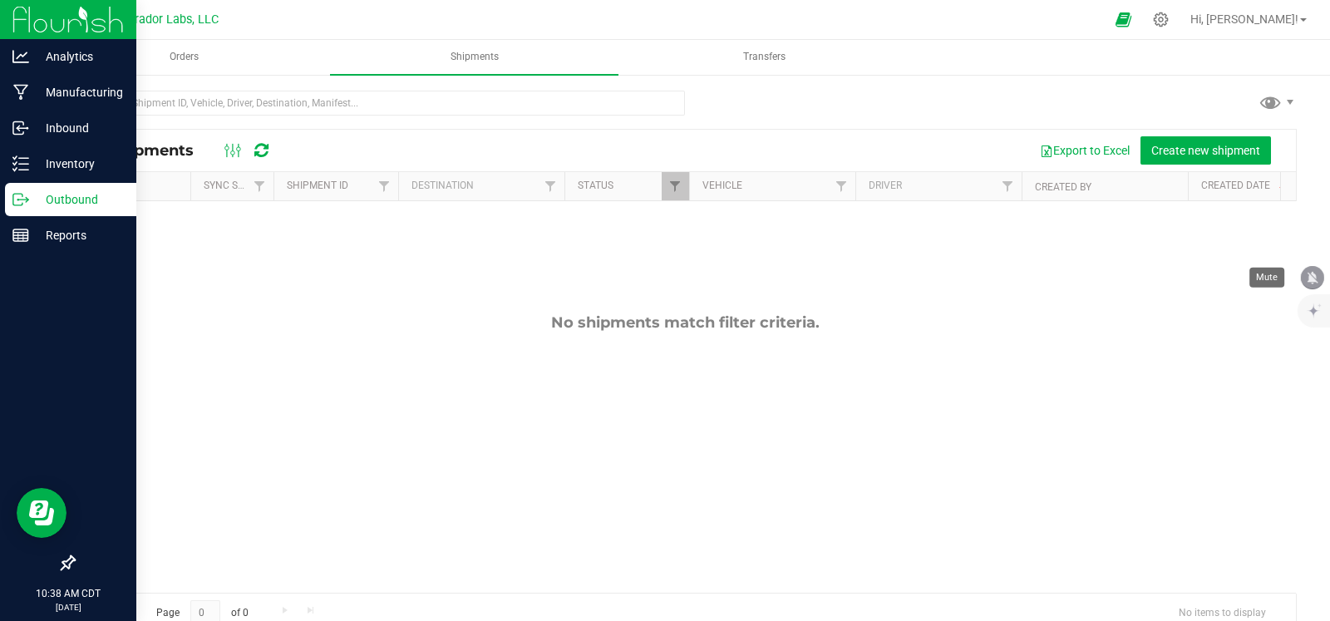
click at [1311, 280] on icon "mute" at bounding box center [1312, 277] width 11 height 12
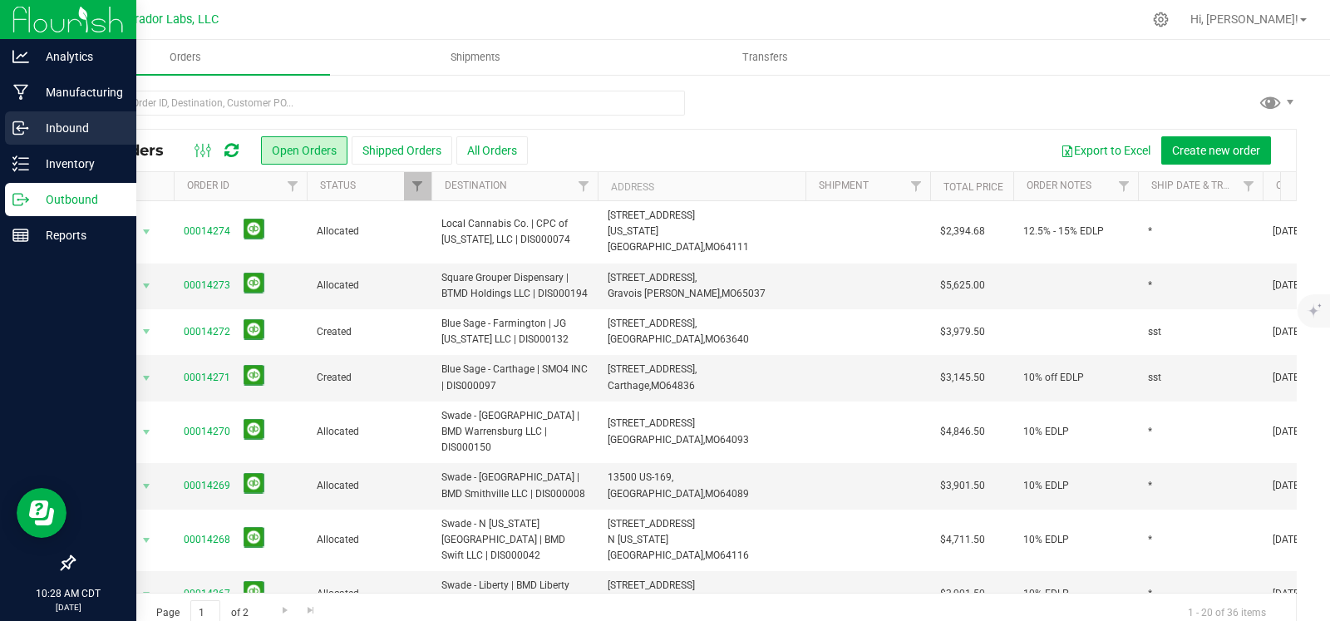
click at [21, 122] on icon at bounding box center [18, 128] width 10 height 12
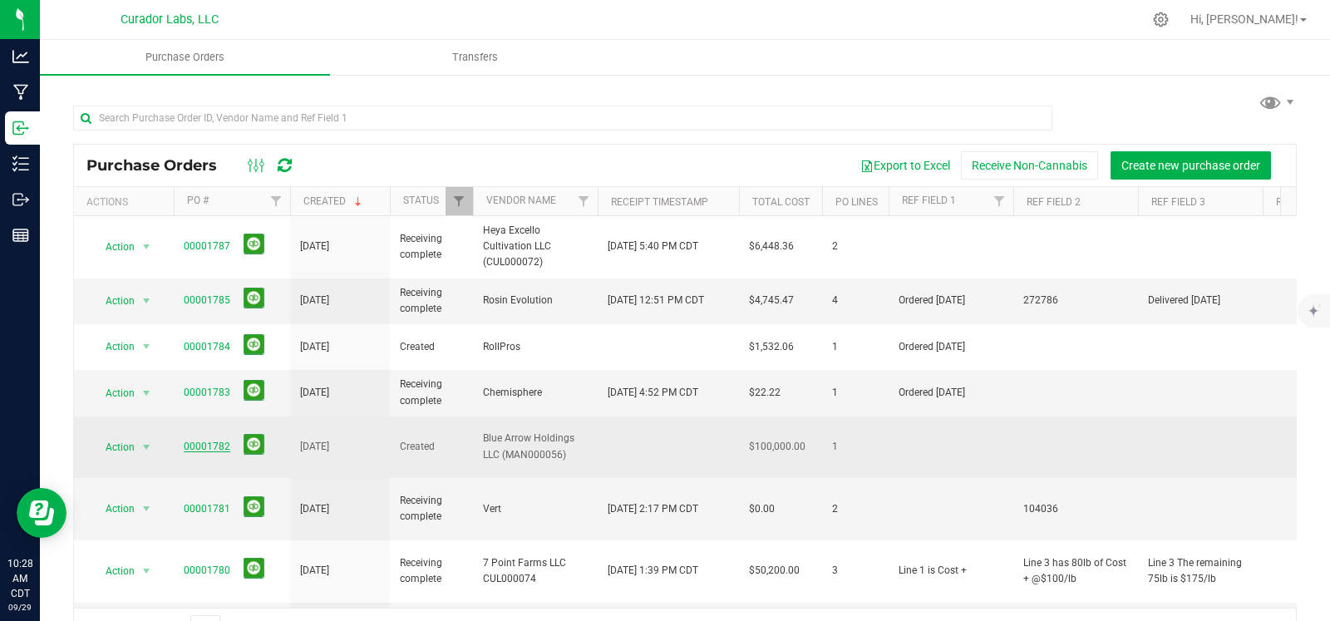
click at [187, 440] on link "00001782" at bounding box center [207, 446] width 47 height 12
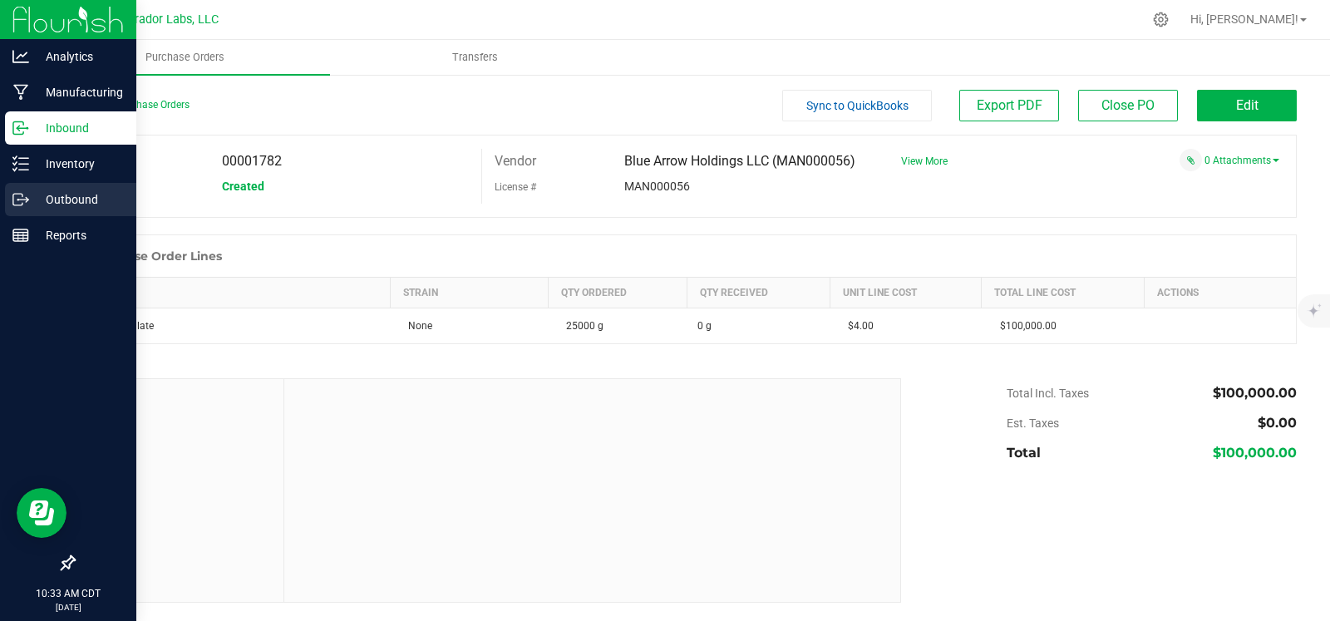
click at [25, 192] on icon at bounding box center [20, 199] width 17 height 17
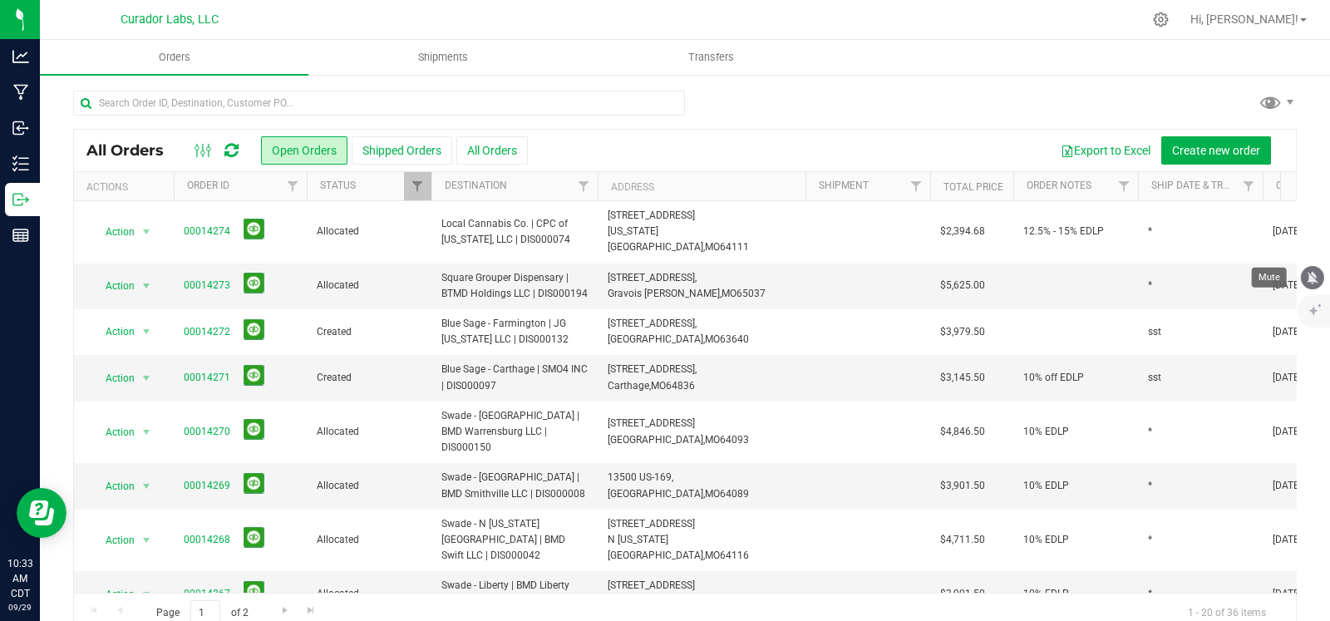
click at [1314, 278] on icon "mute" at bounding box center [1312, 277] width 15 height 15
click at [1092, 87] on div "All Orders Open Orders Shipped Orders All Orders Export to Excel Create new ord…" at bounding box center [685, 361] width 1290 height 576
